Goal: Information Seeking & Learning: Learn about a topic

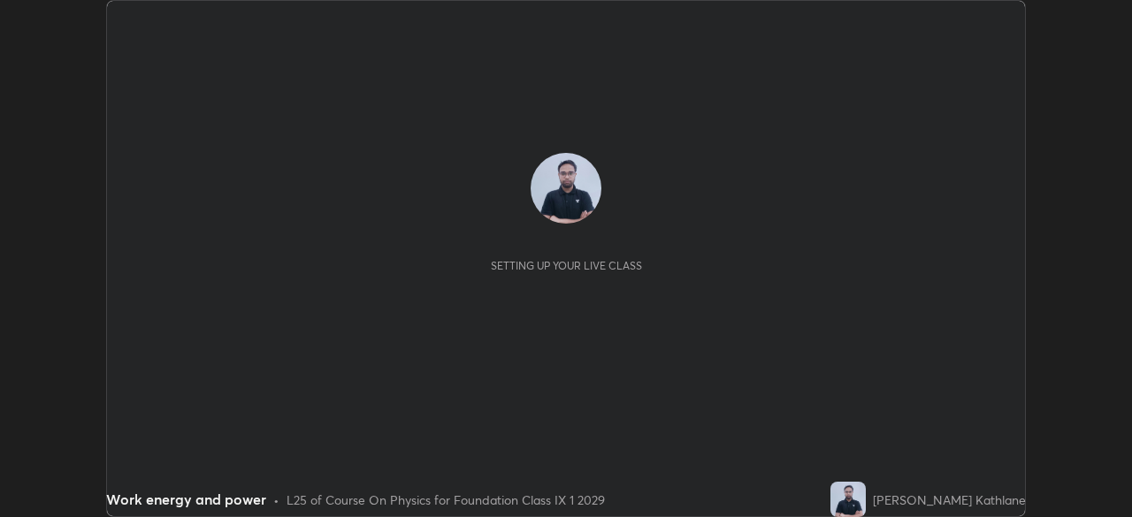
scroll to position [517, 1131]
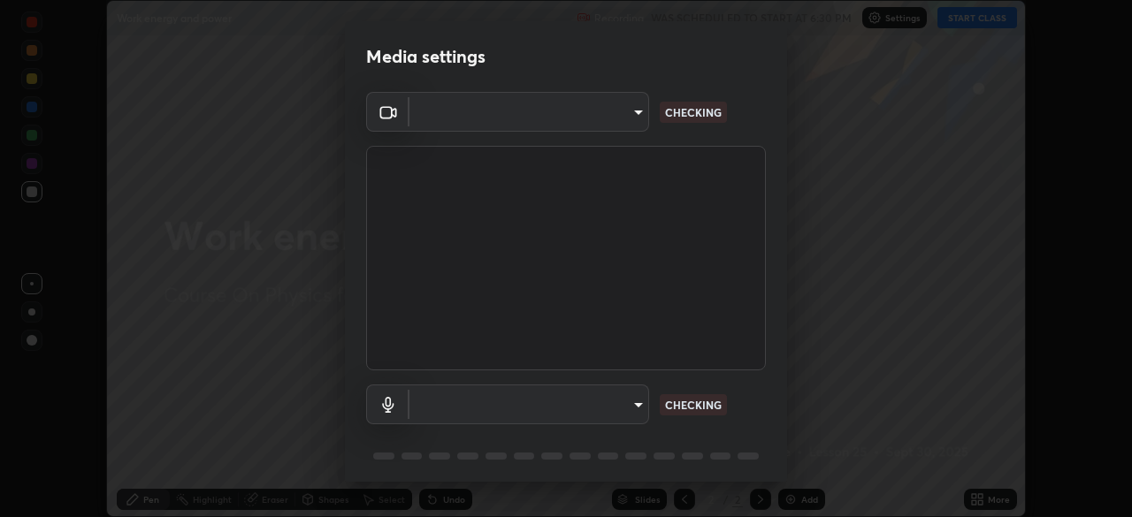
type input "0fc1d2ce570ea17243df697a3f24b6ca2eb9cfdb56cfc6cb30728fb274b290bd"
type input "cb24b82a28a631a185372a3f6dcfa7a87a9e27a3600d92b4f9b431976feaa604"
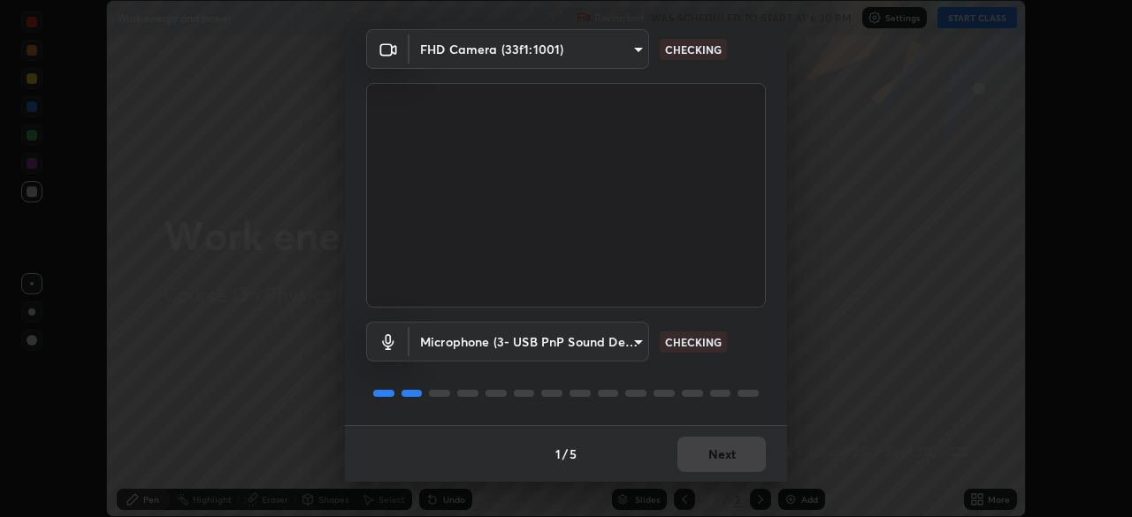
click at [710, 456] on div "1 / 5 Next" at bounding box center [566, 453] width 442 height 57
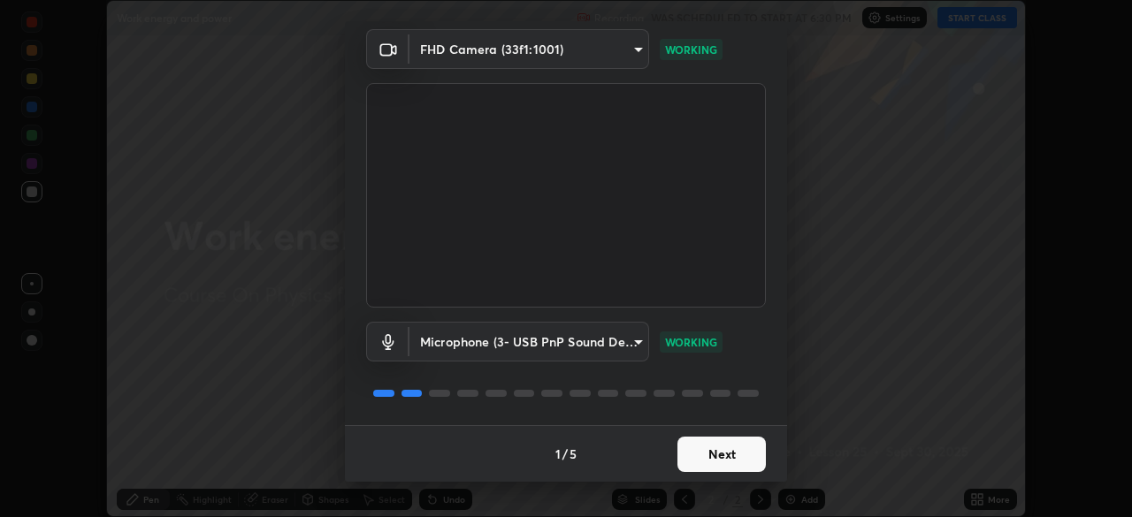
click at [713, 463] on button "Next" at bounding box center [722, 454] width 88 height 35
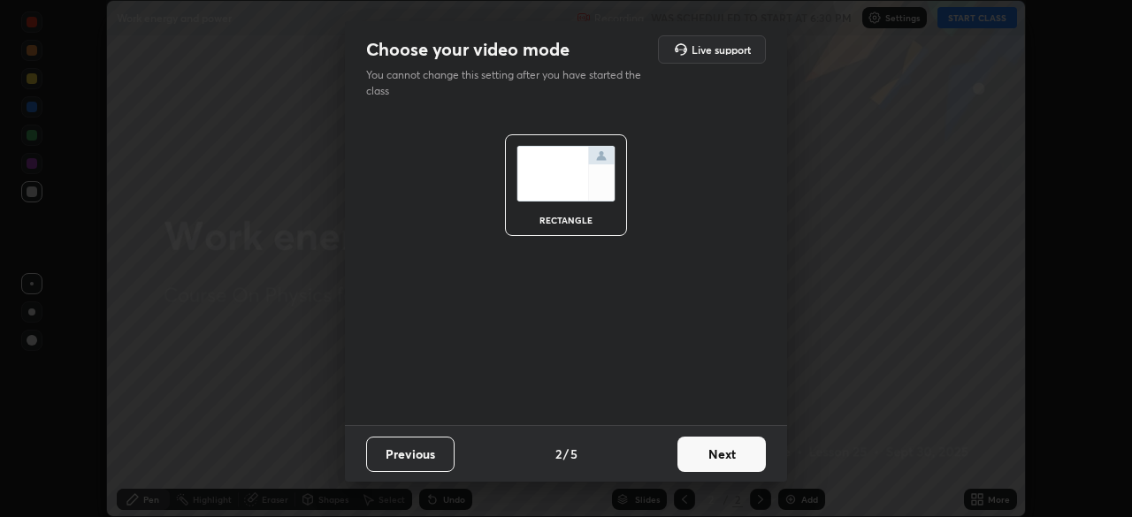
scroll to position [0, 0]
click at [712, 426] on div "Previous 2 / 5 Next" at bounding box center [566, 453] width 442 height 57
click at [716, 449] on button "Next" at bounding box center [722, 454] width 88 height 35
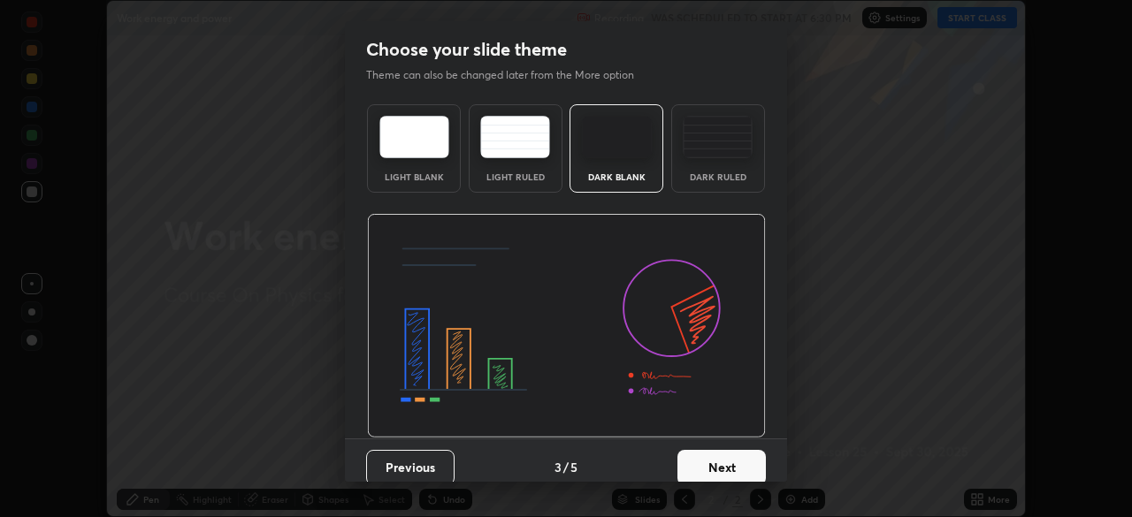
click at [725, 167] on div "Dark Ruled" at bounding box center [718, 148] width 94 height 88
click at [708, 450] on button "Next" at bounding box center [722, 467] width 88 height 35
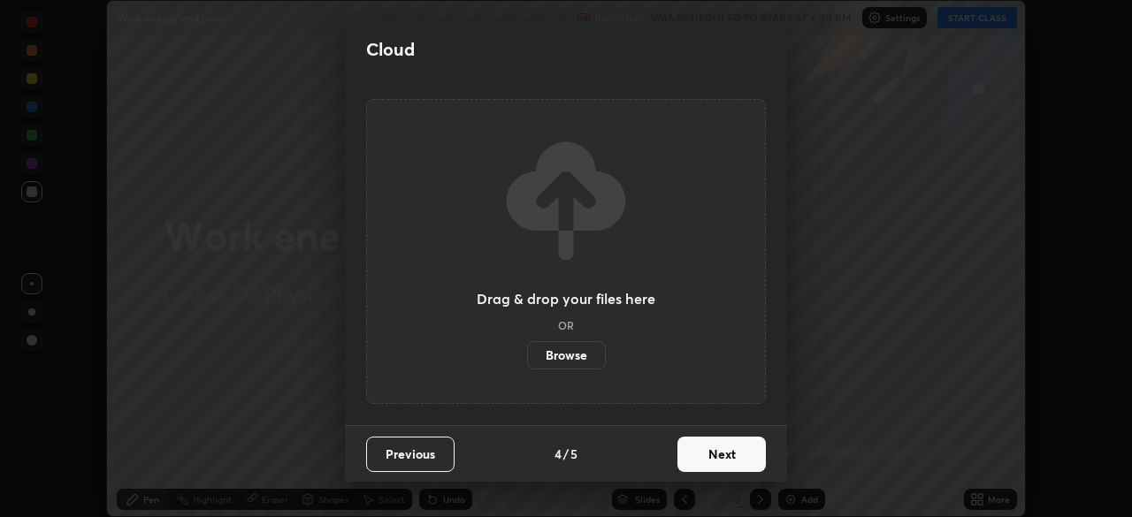
click at [729, 459] on button "Next" at bounding box center [722, 454] width 88 height 35
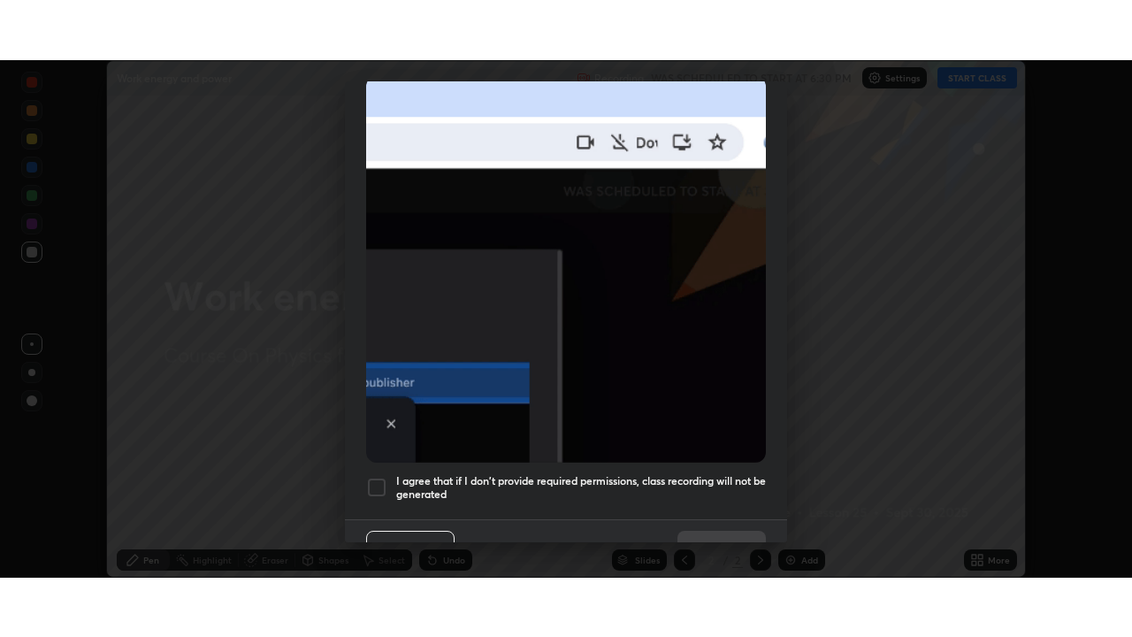
scroll to position [424, 0]
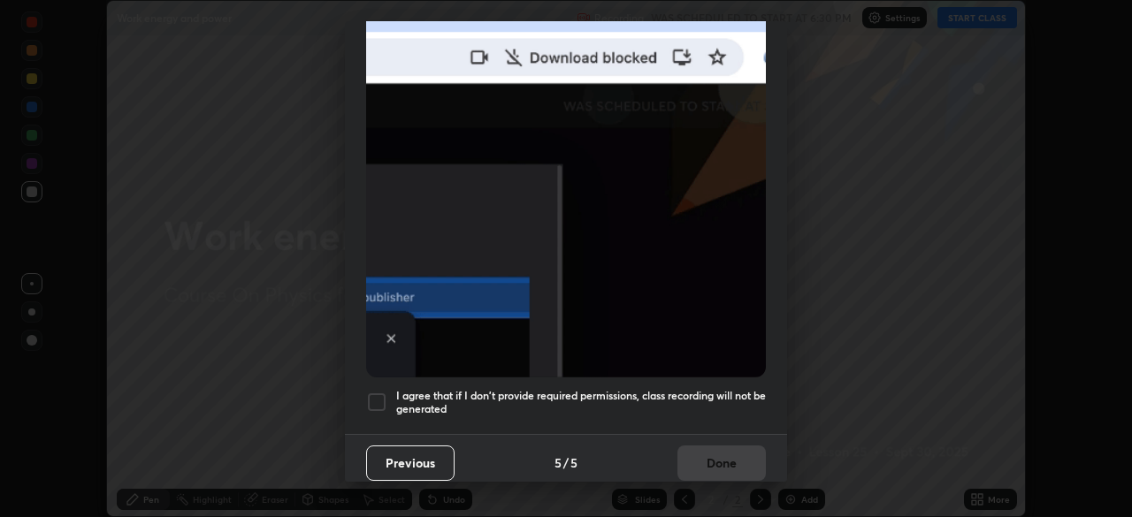
click at [708, 403] on h5 "I agree that if I don't provide required permissions, class recording will not …" at bounding box center [581, 402] width 370 height 27
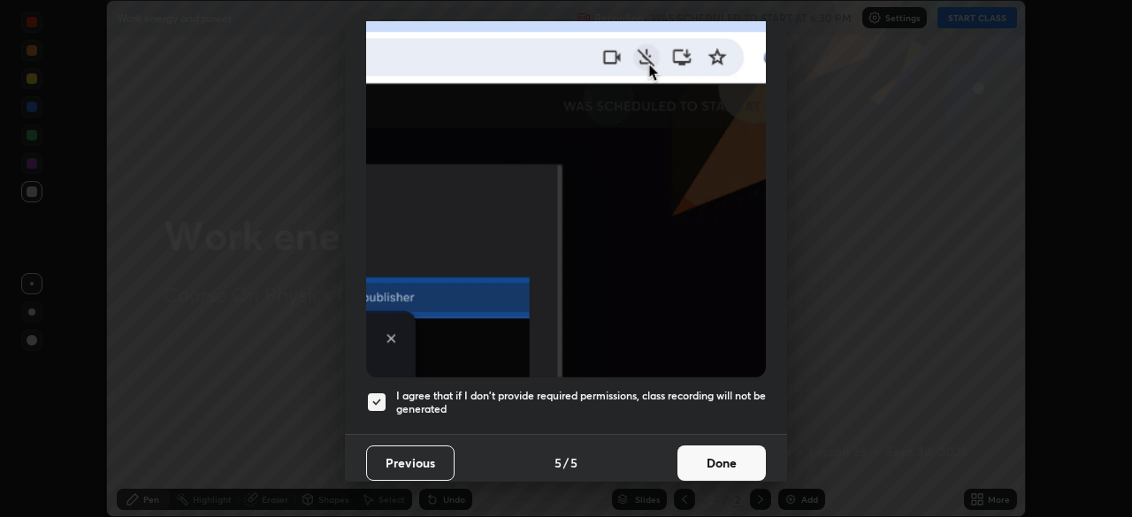
click at [712, 455] on button "Done" at bounding box center [722, 463] width 88 height 35
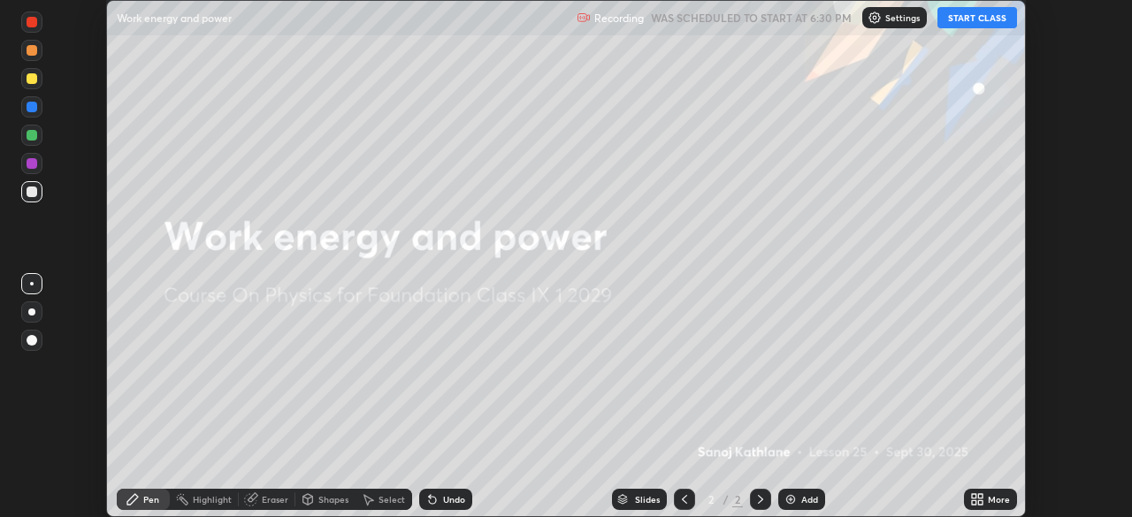
click at [980, 13] on button "START CLASS" at bounding box center [978, 17] width 80 height 21
click at [975, 495] on icon at bounding box center [974, 496] width 4 height 4
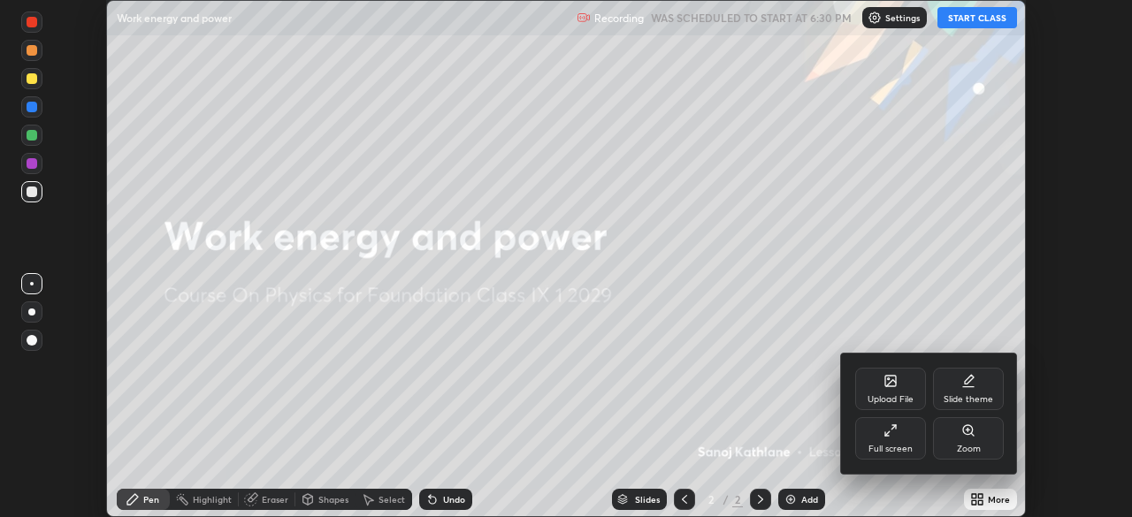
click at [903, 438] on div "Full screen" at bounding box center [890, 438] width 71 height 42
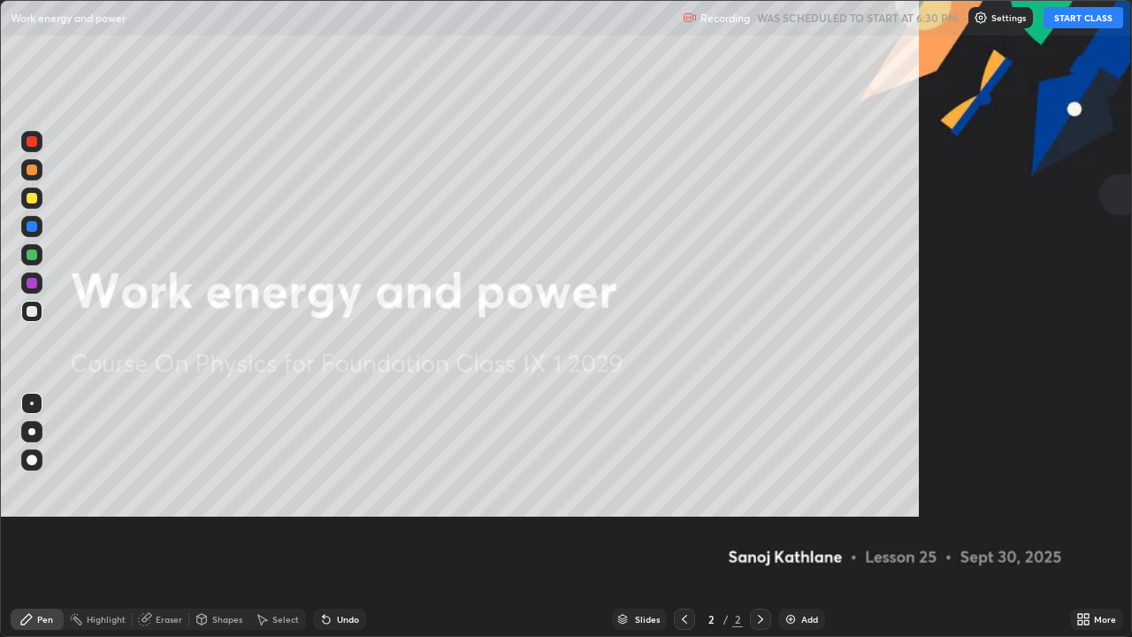
scroll to position [637, 1132]
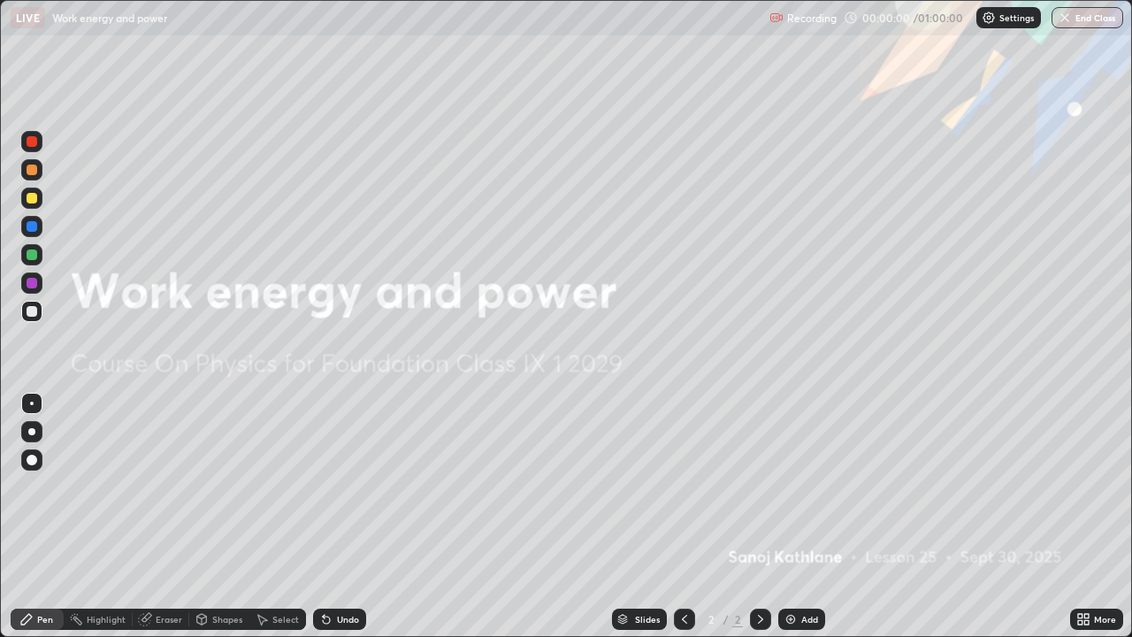
click at [1076, 16] on button "End Class" at bounding box center [1088, 17] width 72 height 21
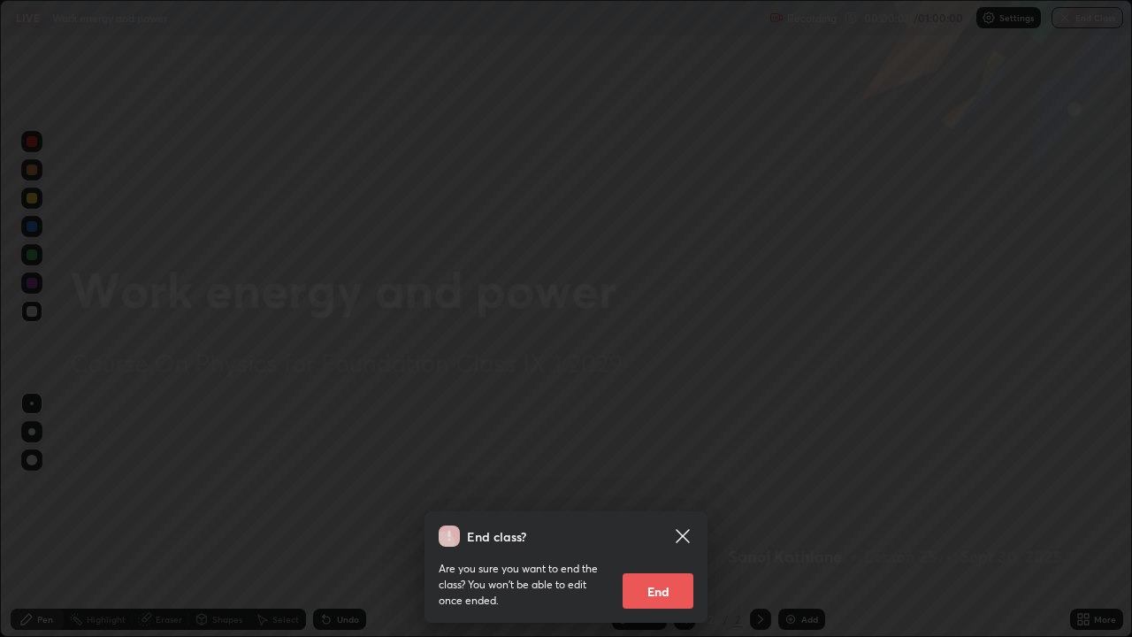
click at [680, 517] on icon at bounding box center [682, 535] width 13 height 13
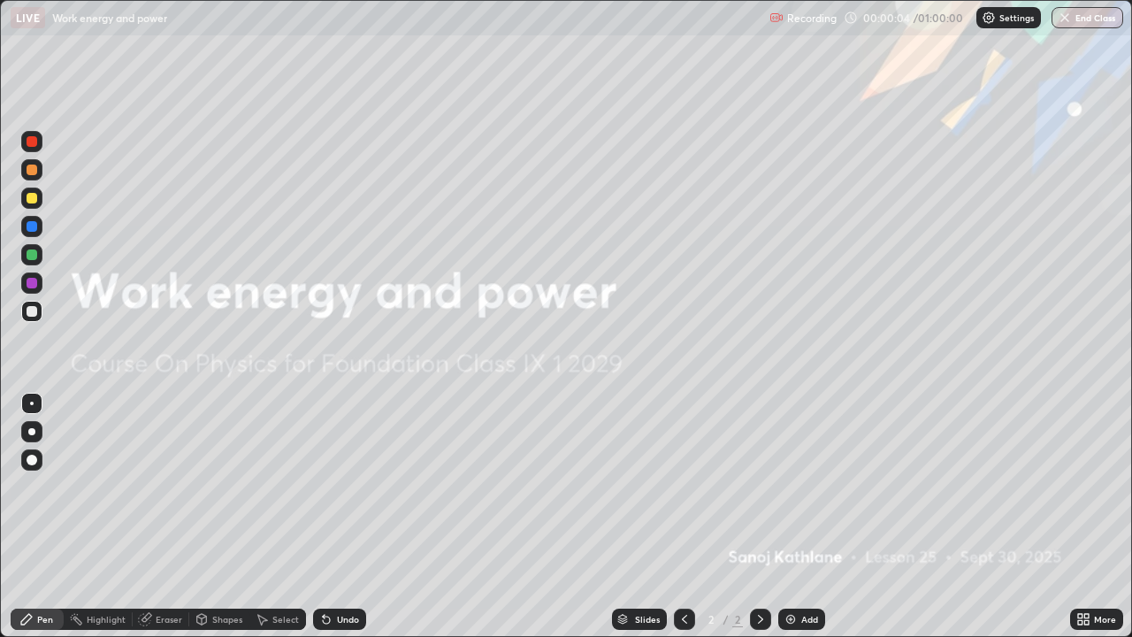
click at [791, 517] on img at bounding box center [791, 619] width 14 height 14
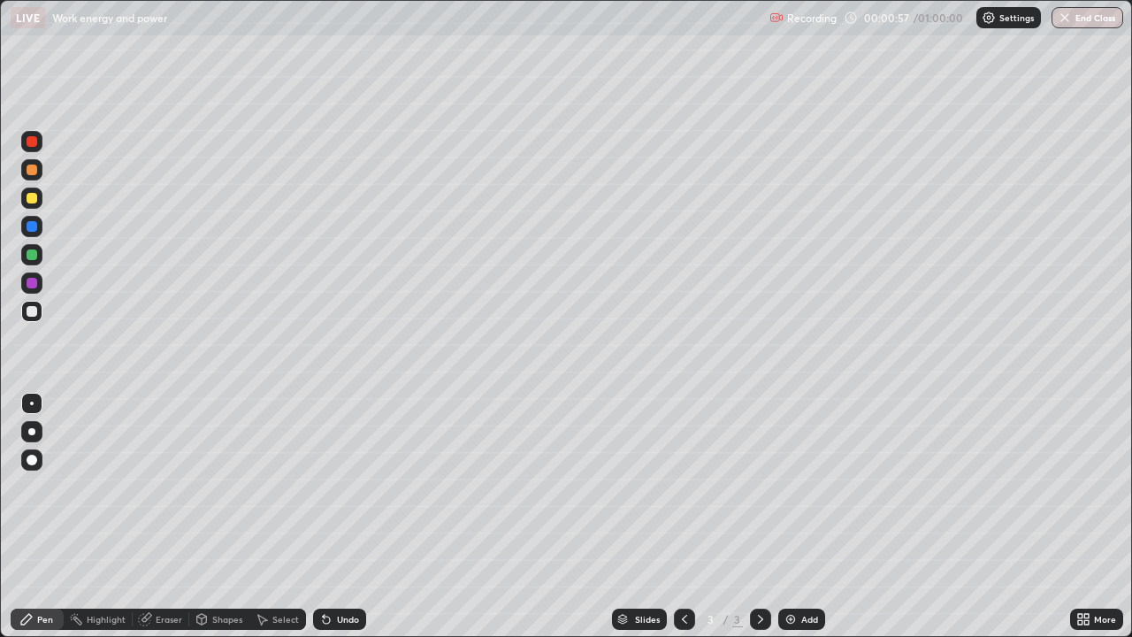
click at [36, 307] on div at bounding box center [32, 311] width 11 height 11
click at [29, 422] on div at bounding box center [31, 431] width 21 height 21
click at [801, 517] on div "Add" at bounding box center [809, 619] width 17 height 9
click at [331, 517] on div "Undo" at bounding box center [339, 619] width 53 height 21
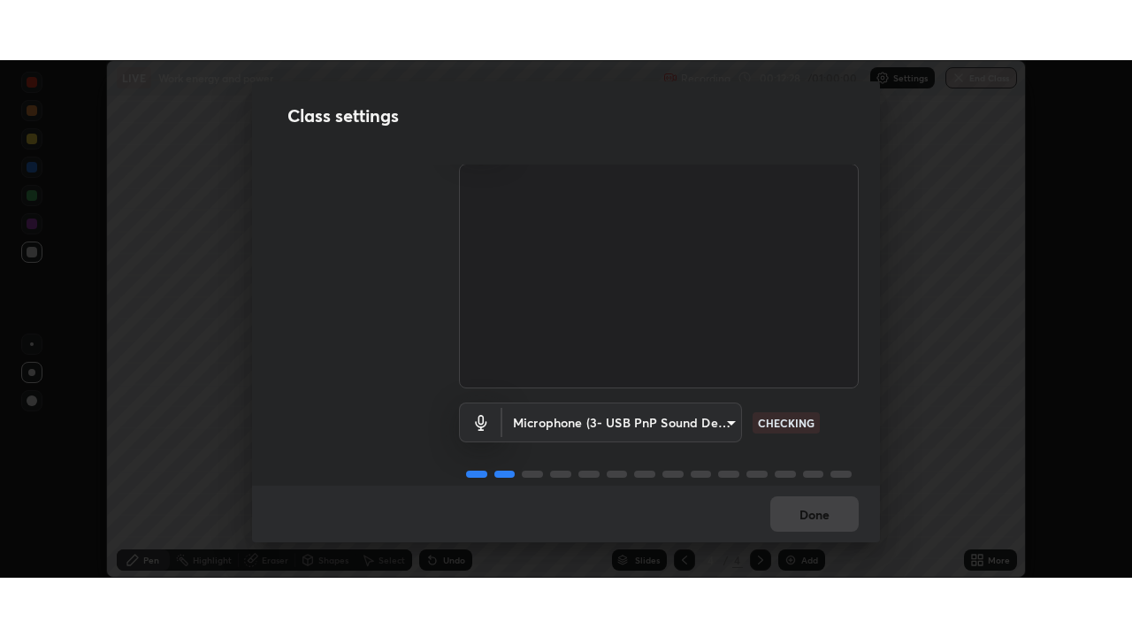
scroll to position [80, 0]
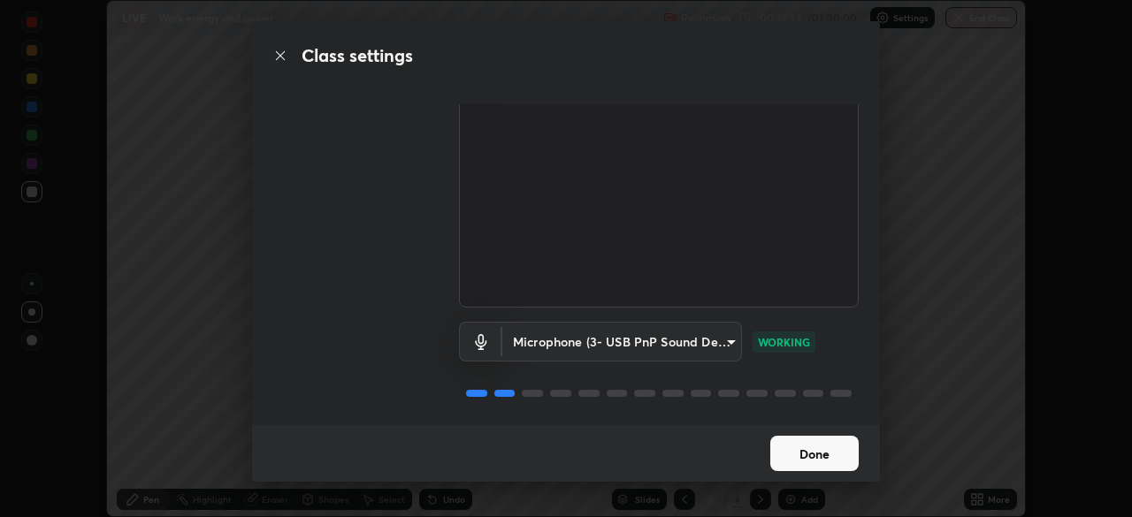
click at [792, 456] on button "Done" at bounding box center [814, 453] width 88 height 35
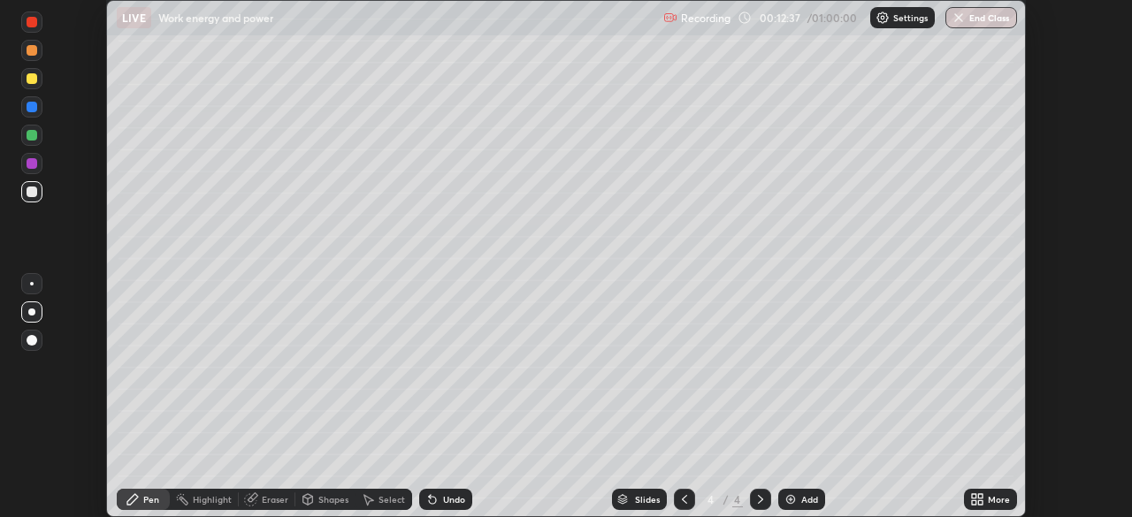
click at [988, 502] on div "More" at bounding box center [999, 499] width 22 height 9
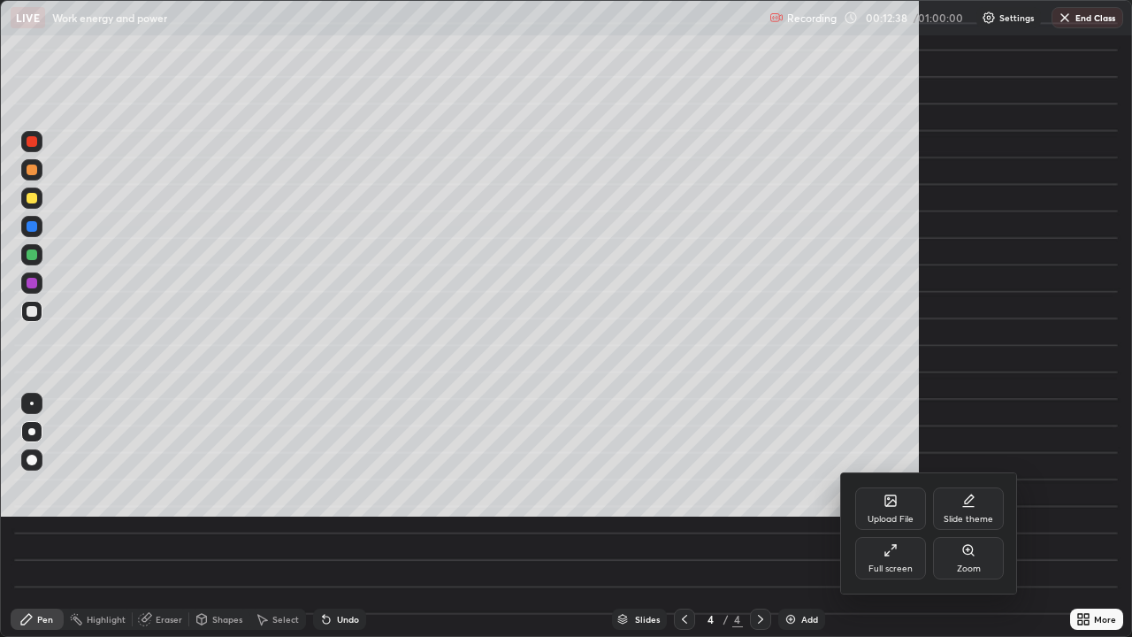
scroll to position [637, 1132]
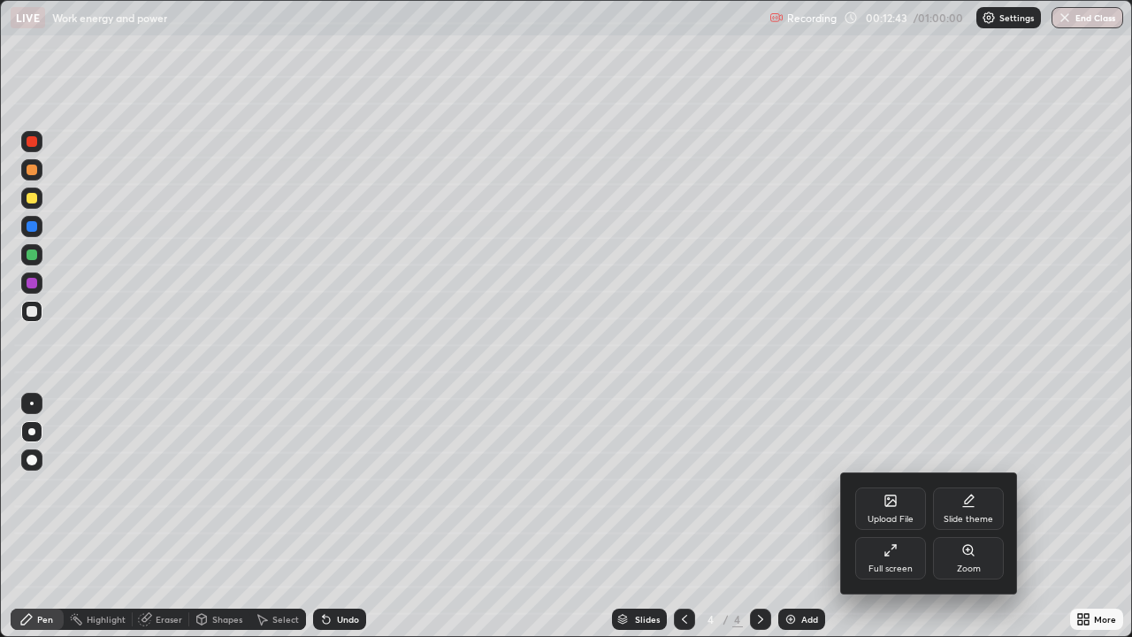
click at [29, 282] on div at bounding box center [566, 318] width 1132 height 637
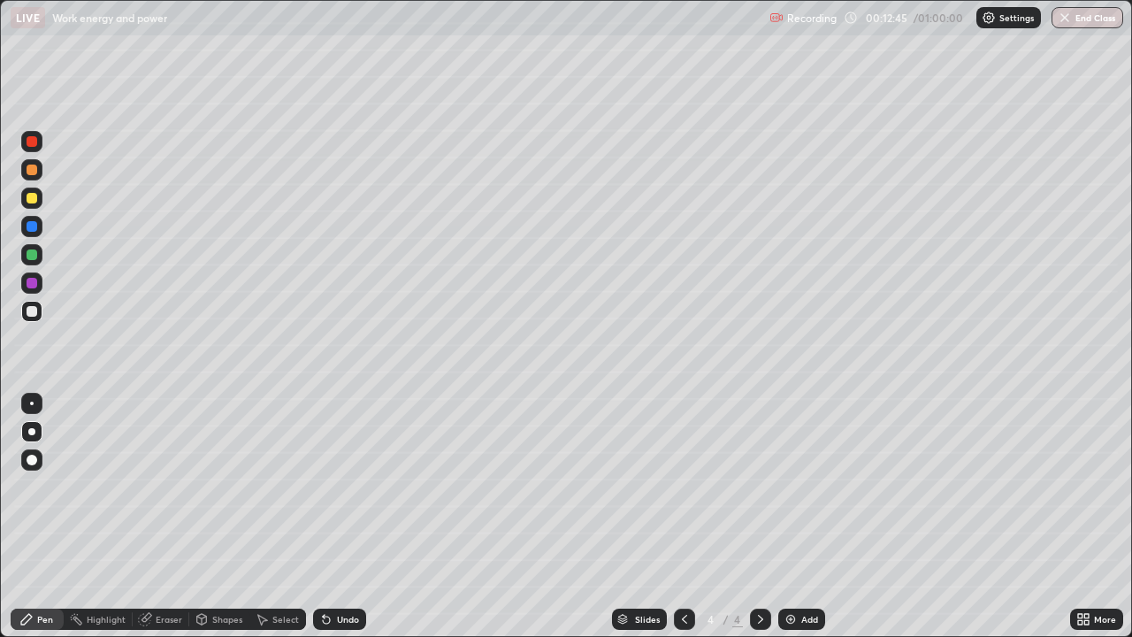
click at [42, 517] on div "Pen" at bounding box center [45, 619] width 16 height 9
click at [32, 285] on div at bounding box center [32, 283] width 11 height 11
click at [32, 310] on div at bounding box center [32, 311] width 11 height 11
click at [337, 517] on div "Undo" at bounding box center [348, 619] width 22 height 9
click at [802, 517] on div "Add" at bounding box center [801, 619] width 47 height 21
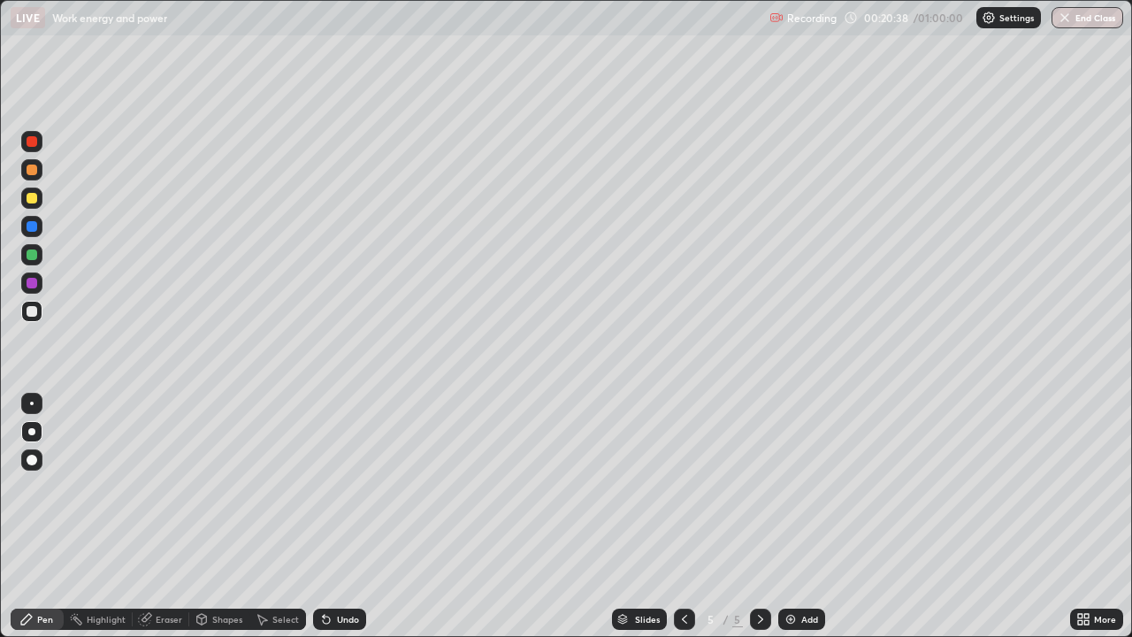
click at [793, 517] on img at bounding box center [791, 619] width 14 height 14
click at [341, 517] on div "Undo" at bounding box center [339, 619] width 53 height 21
click at [341, 517] on div "Undo" at bounding box center [348, 619] width 22 height 9
click at [343, 517] on div "Undo" at bounding box center [348, 619] width 22 height 9
click at [796, 517] on div "Add" at bounding box center [801, 619] width 47 height 21
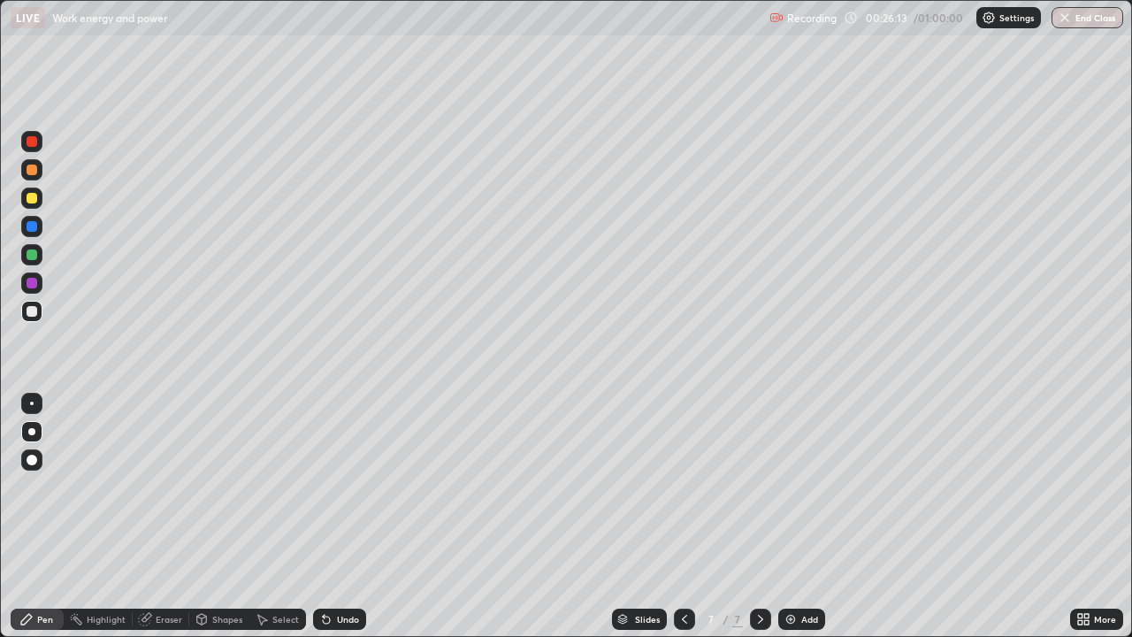
click at [34, 312] on div at bounding box center [32, 311] width 11 height 11
click at [686, 517] on icon at bounding box center [685, 619] width 14 height 14
click at [683, 517] on icon at bounding box center [685, 619] width 14 height 14
click at [681, 517] on div at bounding box center [684, 618] width 21 height 35
click at [759, 517] on icon at bounding box center [761, 619] width 14 height 14
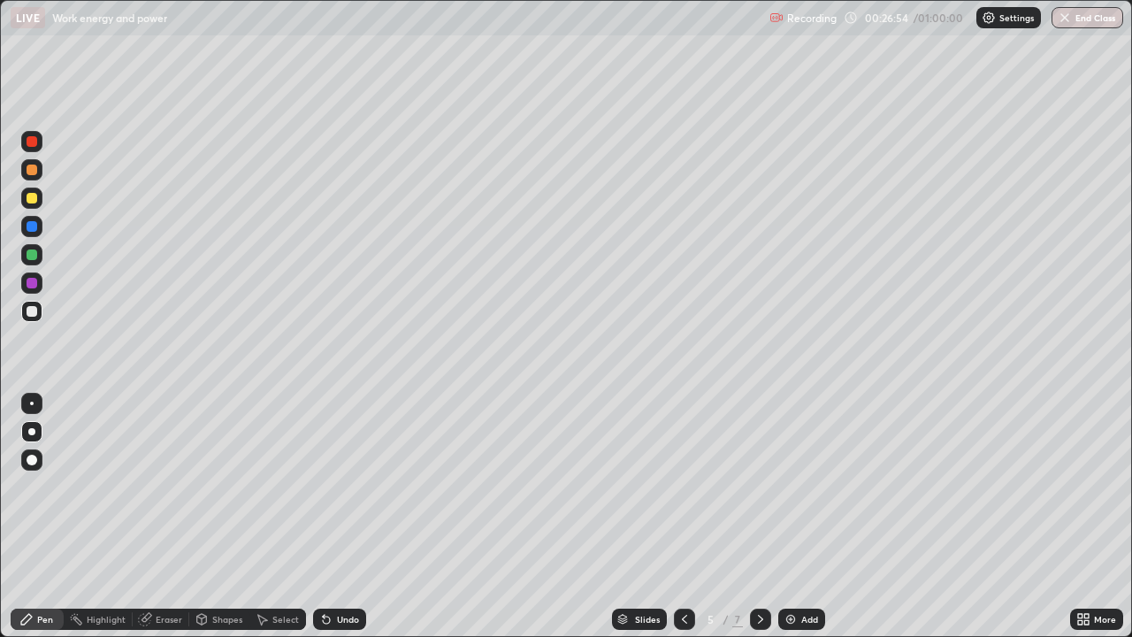
click at [759, 517] on icon at bounding box center [761, 619] width 14 height 14
click at [751, 517] on div at bounding box center [760, 619] width 21 height 21
click at [354, 517] on div "Undo" at bounding box center [348, 619] width 22 height 9
click at [792, 517] on img at bounding box center [791, 619] width 14 height 14
click at [27, 173] on div at bounding box center [32, 170] width 11 height 11
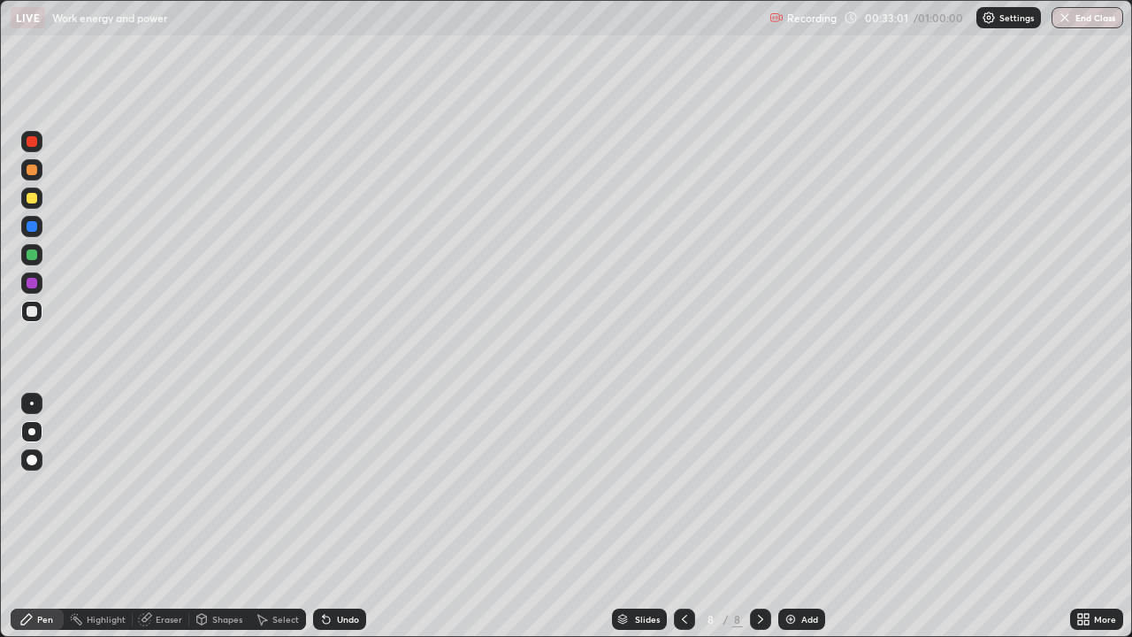
click at [27, 169] on div at bounding box center [32, 170] width 11 height 11
click at [28, 310] on div at bounding box center [32, 311] width 11 height 11
click at [28, 312] on div at bounding box center [32, 311] width 11 height 11
click at [270, 517] on div "Select" at bounding box center [277, 619] width 57 height 21
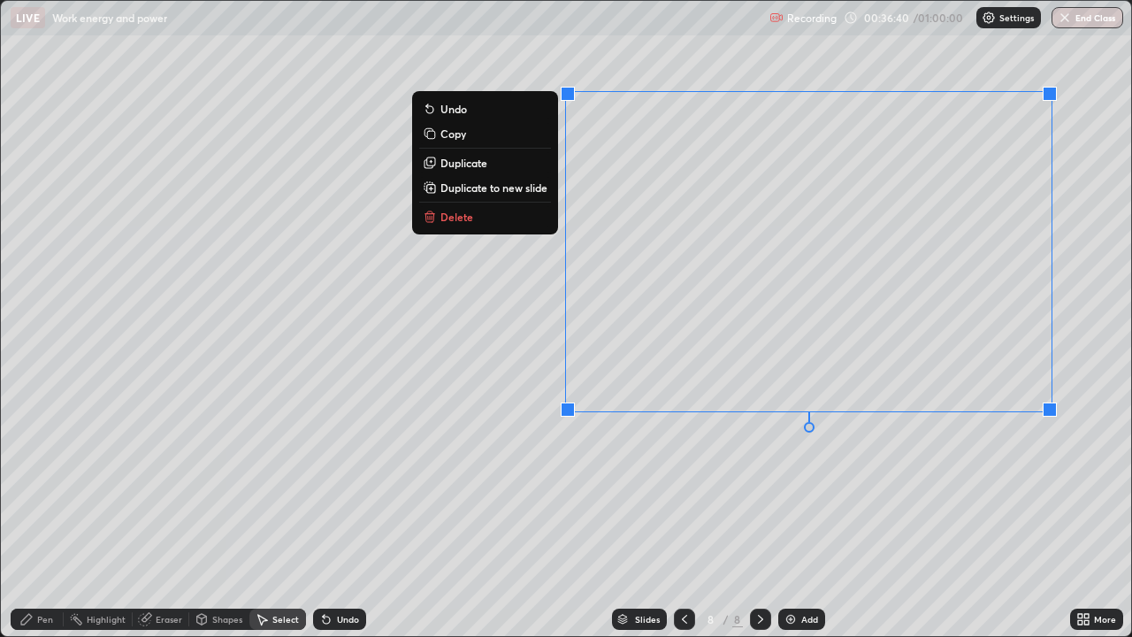
click at [479, 218] on button "Delete" at bounding box center [485, 216] width 132 height 21
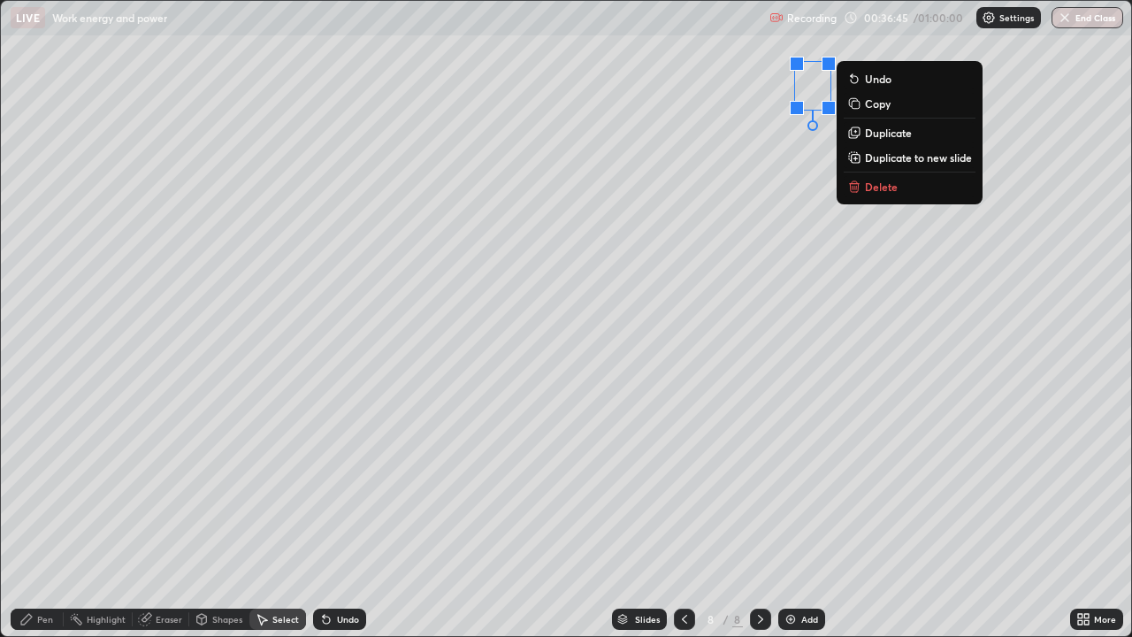
click at [38, 517] on div "Pen" at bounding box center [37, 619] width 53 height 21
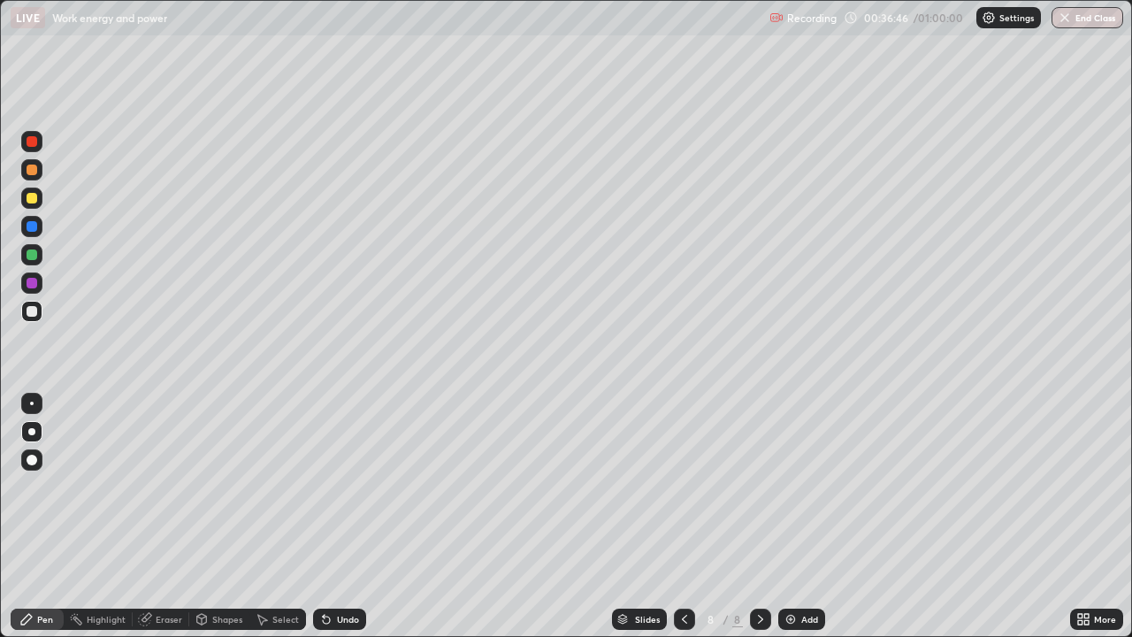
click at [30, 172] on div at bounding box center [32, 170] width 11 height 11
click at [787, 517] on img at bounding box center [791, 619] width 14 height 14
click at [33, 314] on div at bounding box center [32, 311] width 11 height 11
click at [32, 312] on div at bounding box center [32, 311] width 11 height 11
click at [264, 517] on icon at bounding box center [262, 619] width 14 height 14
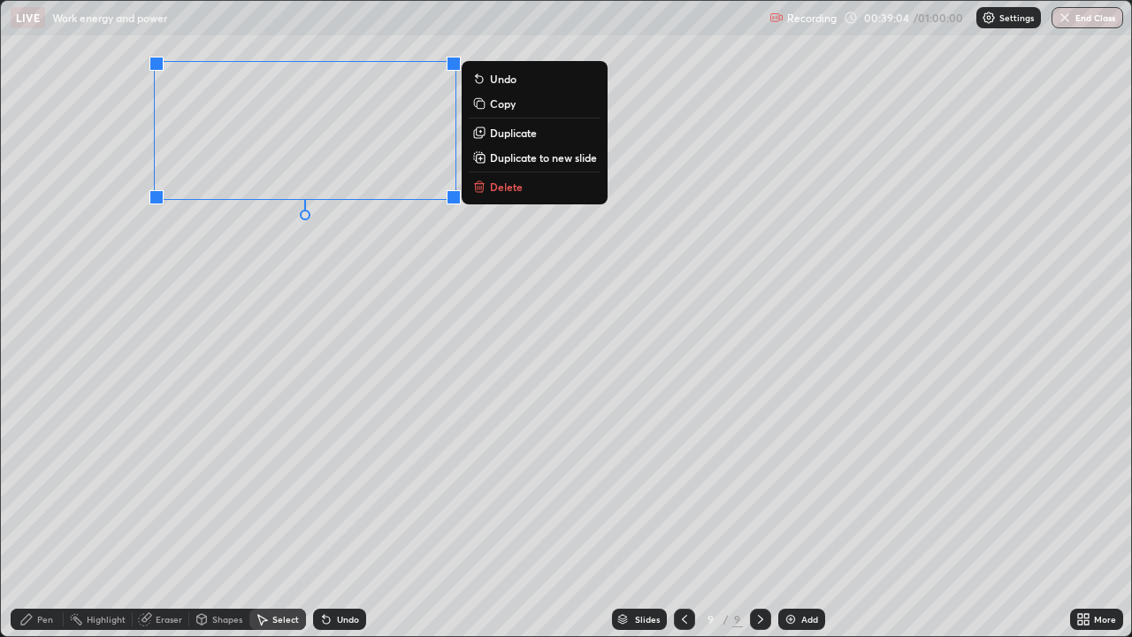
click at [490, 189] on p "Delete" at bounding box center [506, 187] width 33 height 14
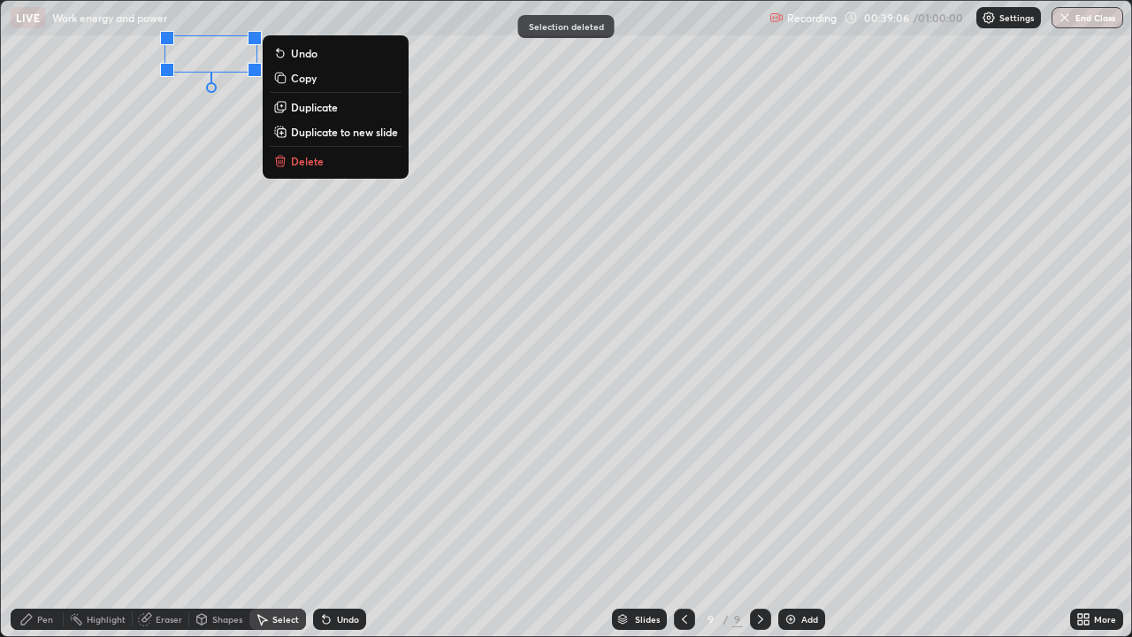
click at [308, 165] on p "Delete" at bounding box center [307, 161] width 33 height 14
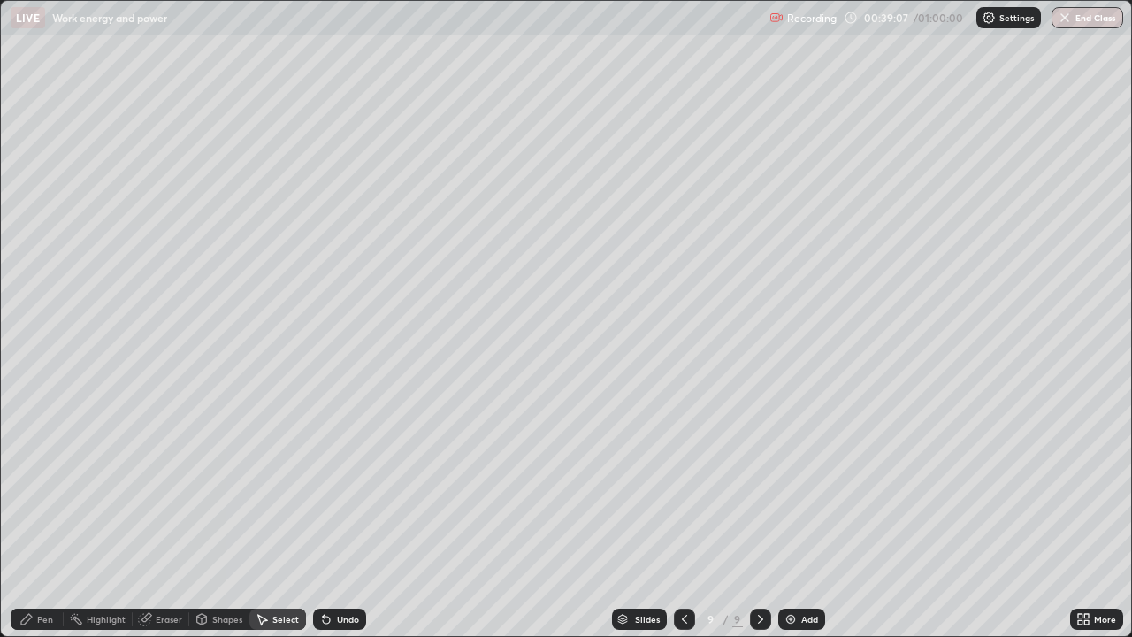
click at [36, 517] on div "Pen" at bounding box center [37, 619] width 53 height 21
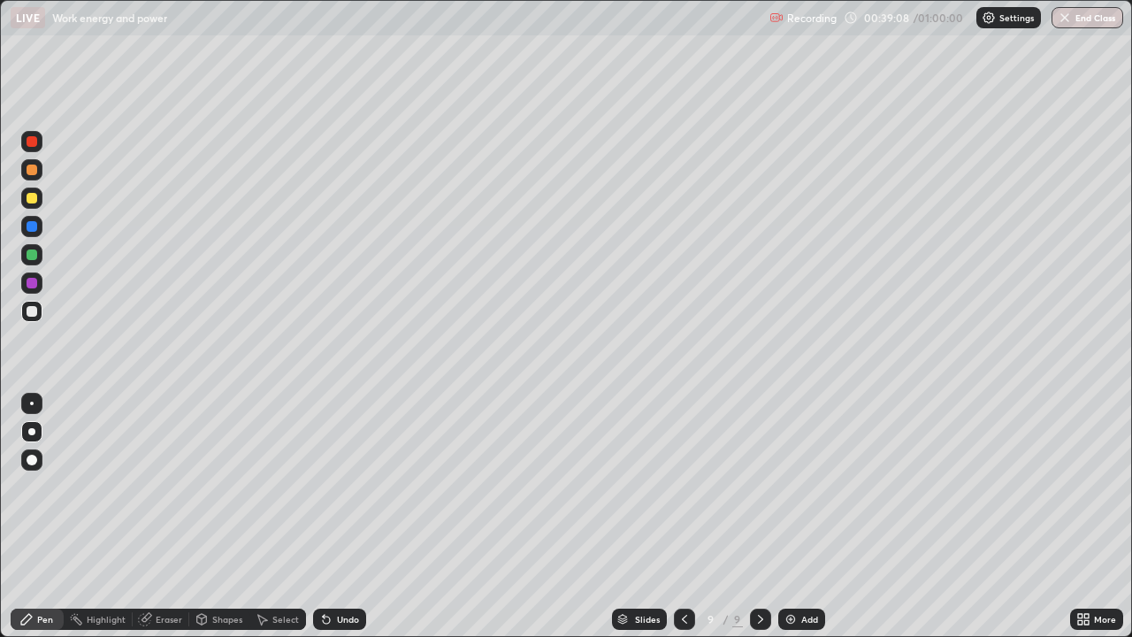
click at [32, 432] on div at bounding box center [31, 431] width 7 height 7
click at [342, 517] on div "Undo" at bounding box center [339, 619] width 53 height 21
click at [32, 284] on div at bounding box center [32, 283] width 11 height 11
click at [35, 316] on div at bounding box center [31, 311] width 21 height 21
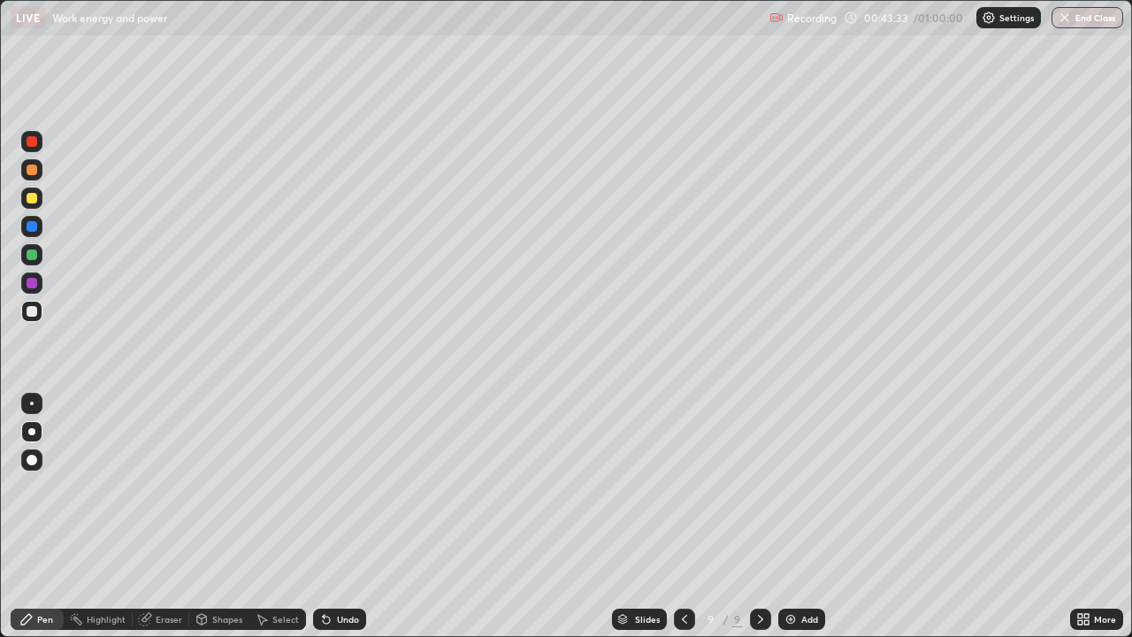
click at [800, 517] on div "Add" at bounding box center [801, 619] width 47 height 21
click at [28, 517] on icon at bounding box center [26, 619] width 14 height 14
click at [30, 424] on div at bounding box center [31, 431] width 21 height 21
click at [34, 306] on div at bounding box center [32, 311] width 11 height 11
click at [27, 171] on div at bounding box center [32, 170] width 11 height 11
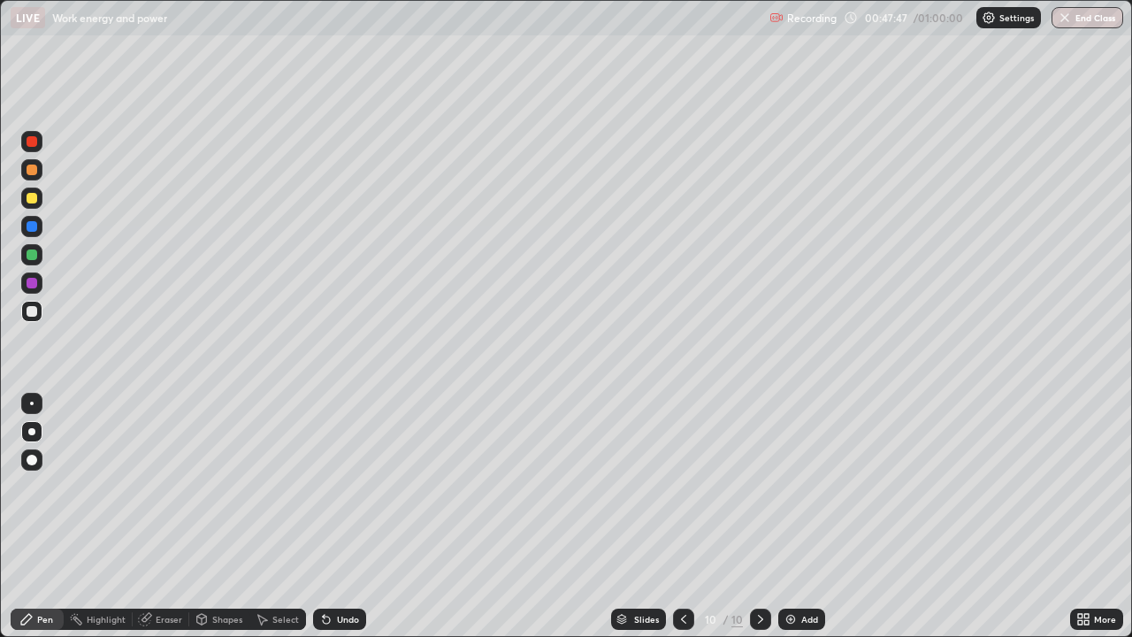
click at [27, 166] on div at bounding box center [32, 170] width 11 height 11
click at [34, 223] on div at bounding box center [32, 226] width 11 height 11
click at [798, 517] on div "Add" at bounding box center [801, 619] width 47 height 21
click at [34, 312] on div at bounding box center [32, 311] width 11 height 11
click at [30, 314] on div at bounding box center [32, 311] width 11 height 11
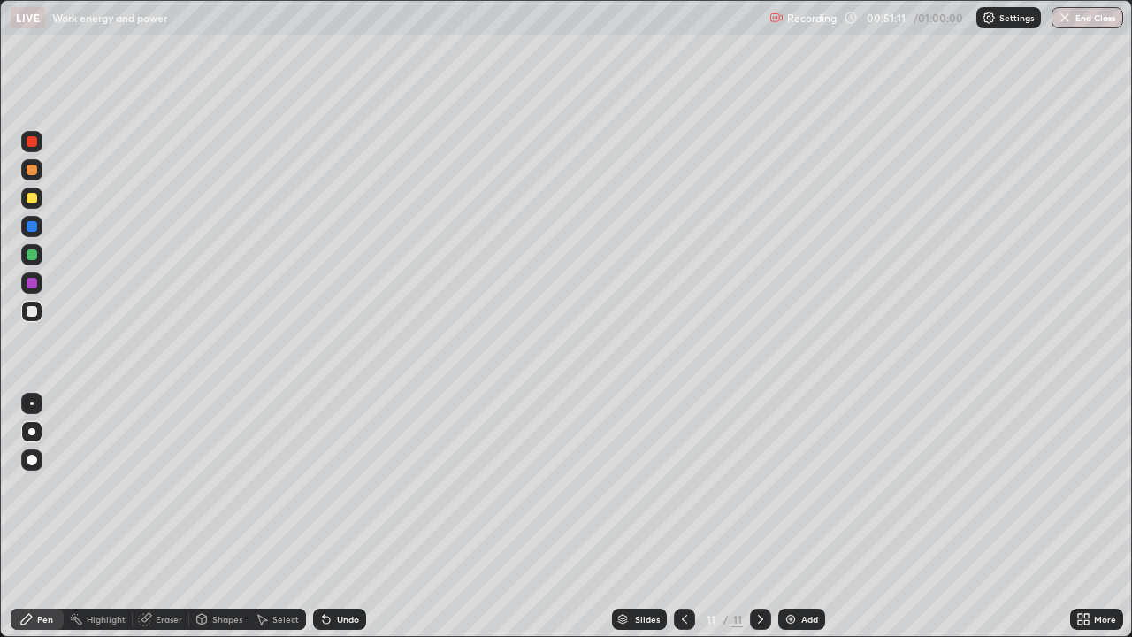
click at [159, 517] on div "Eraser" at bounding box center [169, 619] width 27 height 9
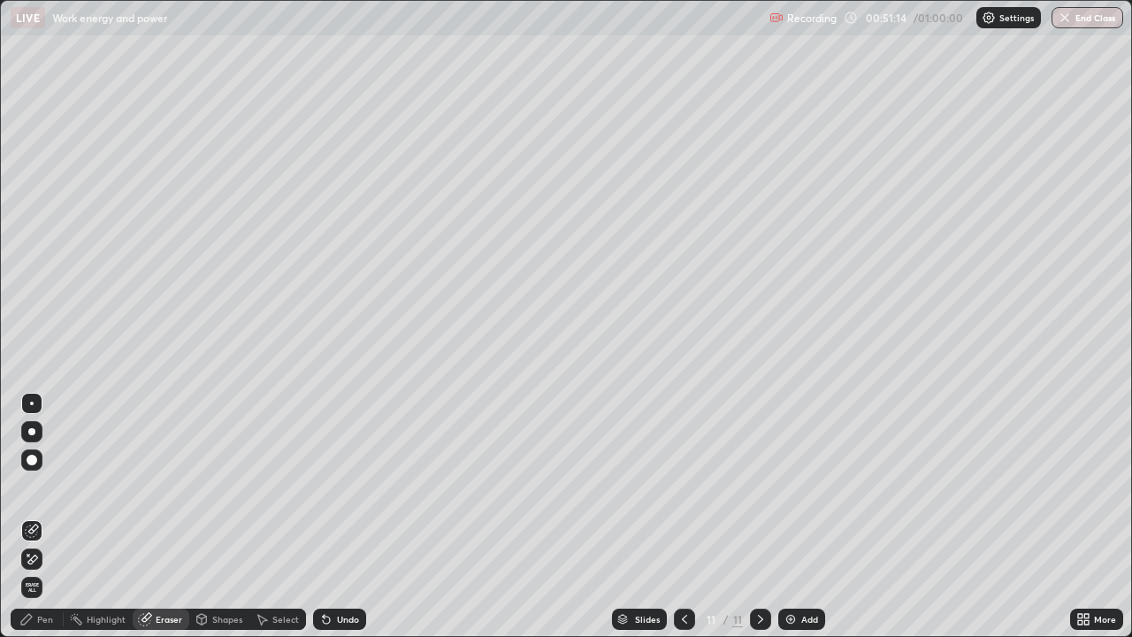
click at [42, 517] on div "Pen" at bounding box center [45, 619] width 16 height 9
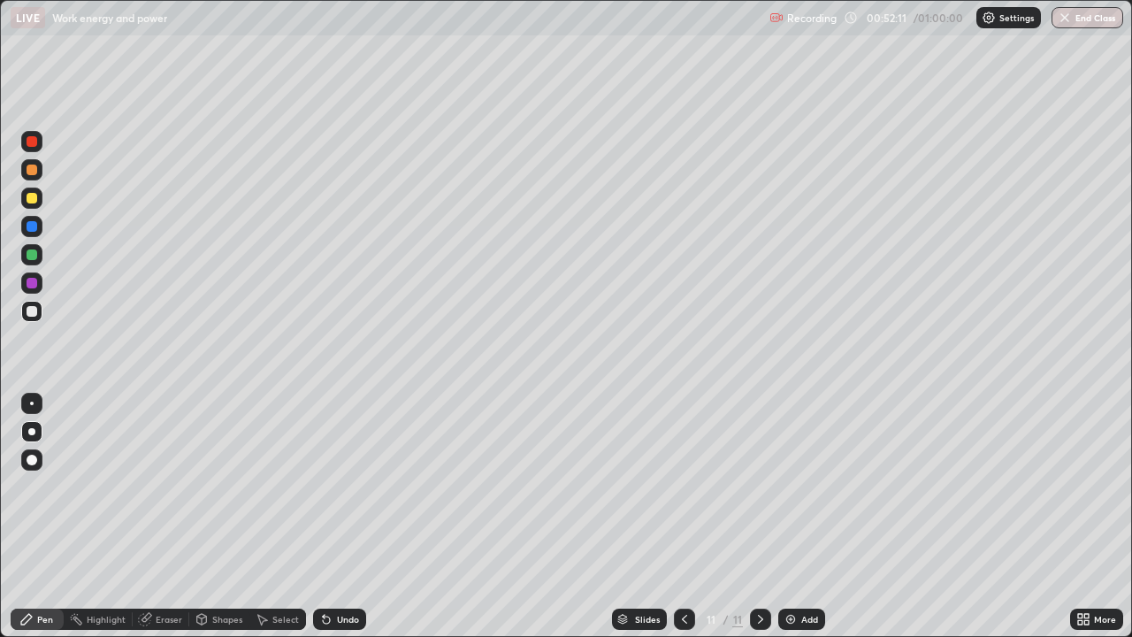
click at [40, 287] on div at bounding box center [31, 282] width 21 height 21
click at [32, 171] on div at bounding box center [32, 170] width 11 height 11
click at [34, 172] on div at bounding box center [32, 170] width 11 height 11
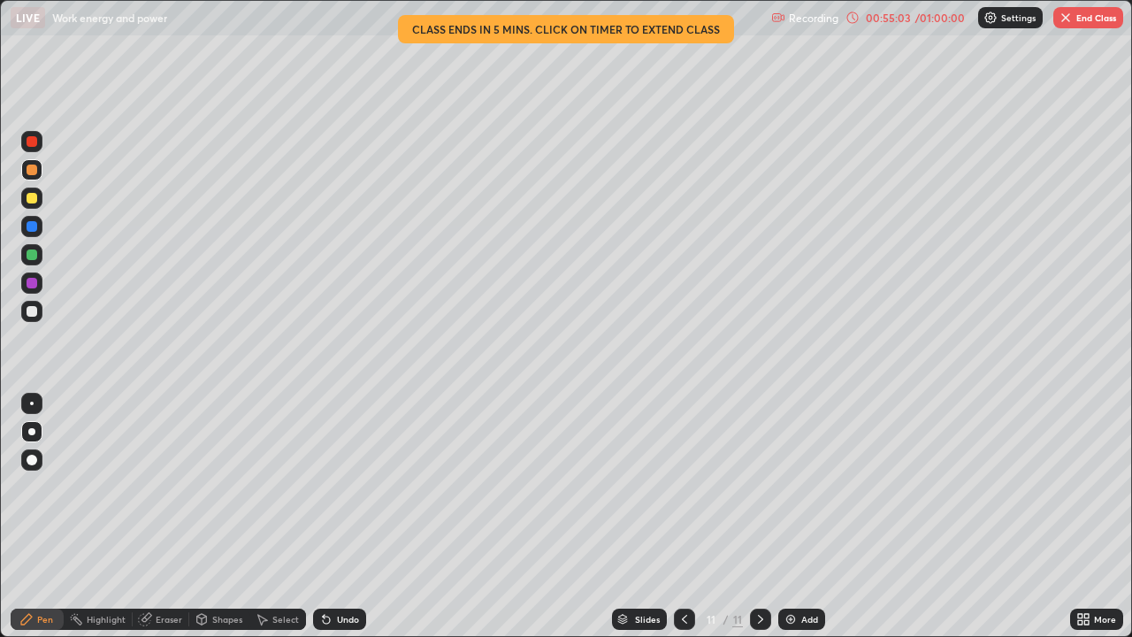
click at [1081, 14] on button "End Class" at bounding box center [1088, 17] width 70 height 21
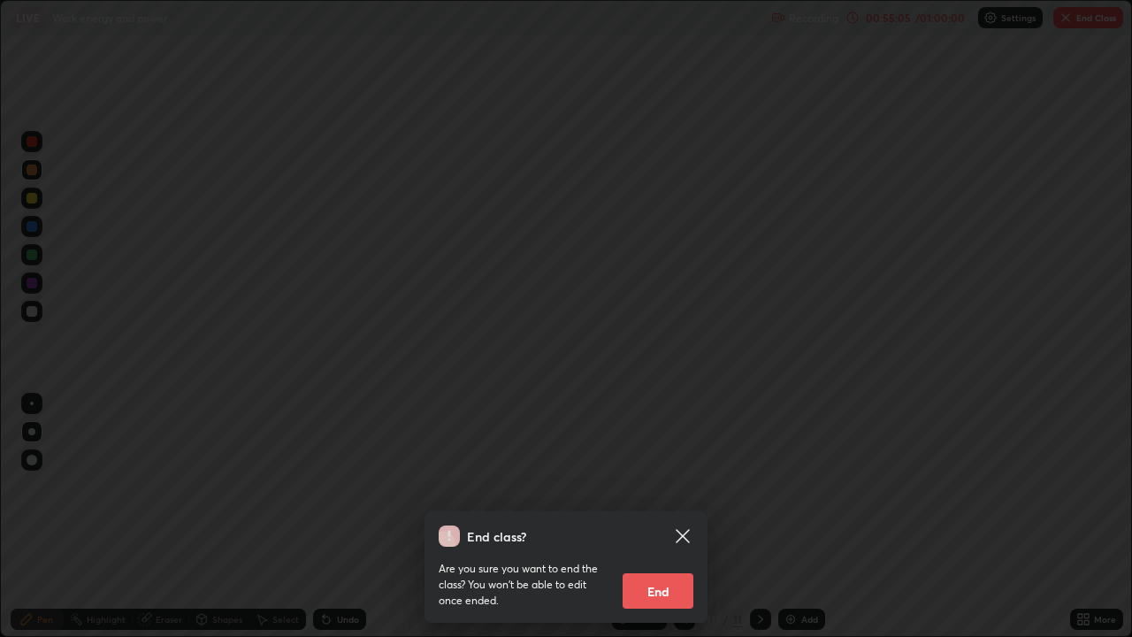
click at [641, 517] on button "End" at bounding box center [658, 590] width 71 height 35
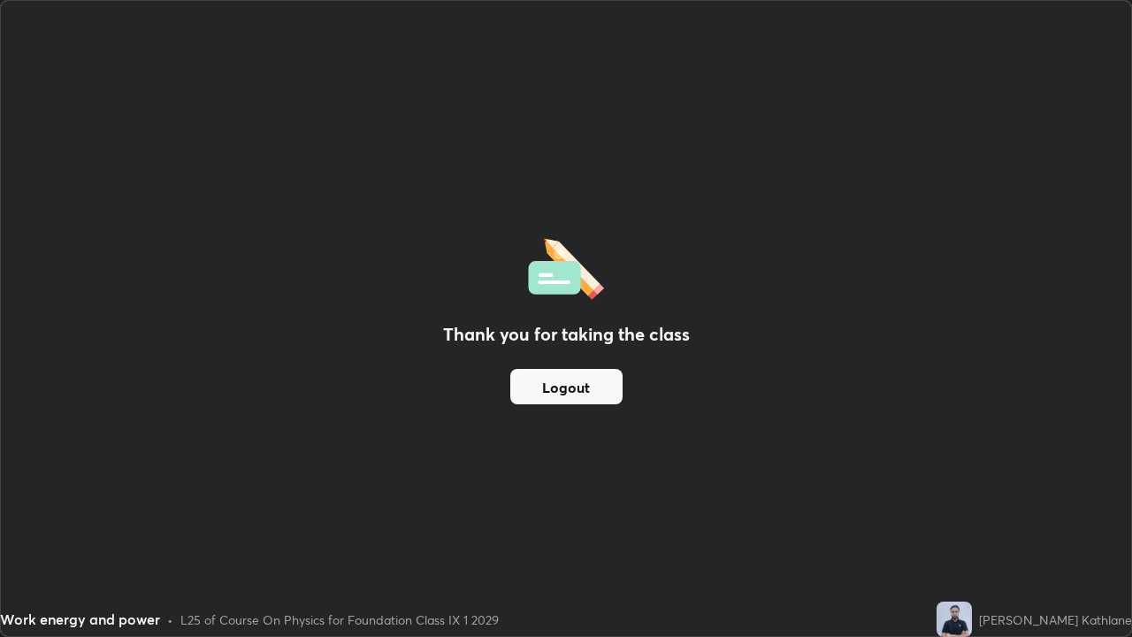
click at [587, 389] on button "Logout" at bounding box center [566, 386] width 112 height 35
click at [1054, 517] on div "Thank you for taking the class Logout" at bounding box center [566, 318] width 1130 height 635
